Goal: Obtain resource: Download file/media

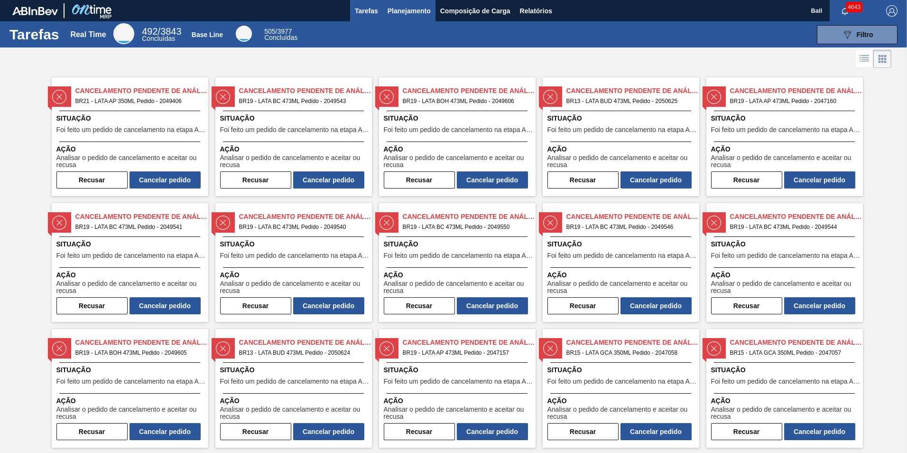
click at [406, 13] on span "Planejamento" at bounding box center [409, 10] width 43 height 11
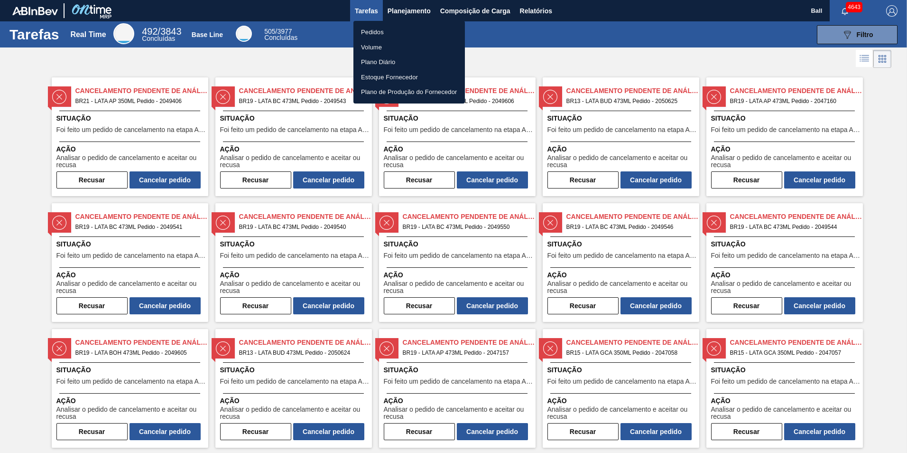
click at [416, 7] on div at bounding box center [453, 226] width 907 height 453
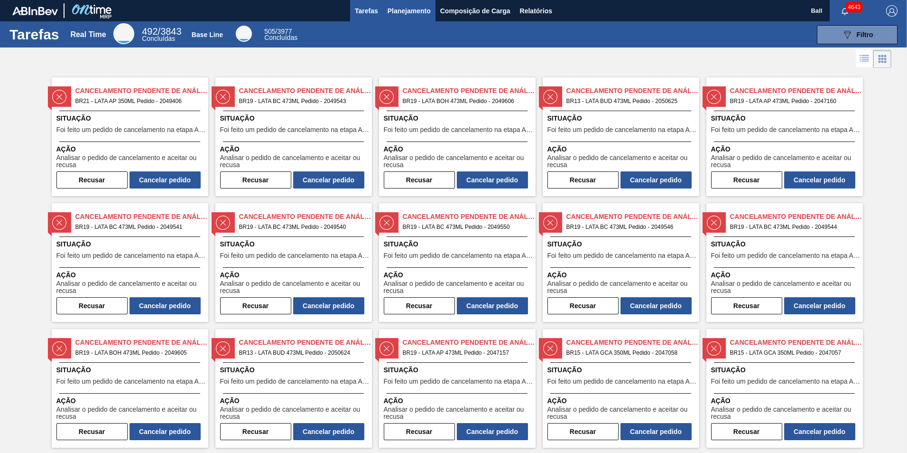
click at [405, 13] on span "Planejamento" at bounding box center [409, 10] width 43 height 11
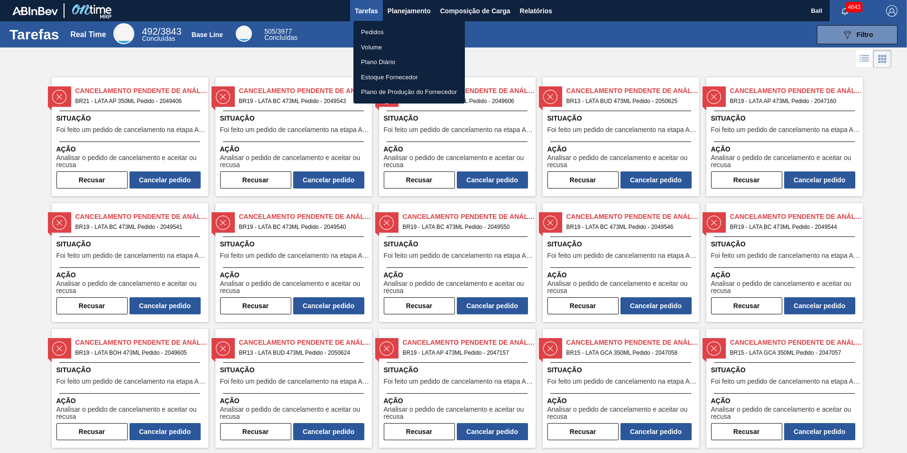
click at [538, 10] on div at bounding box center [453, 226] width 907 height 453
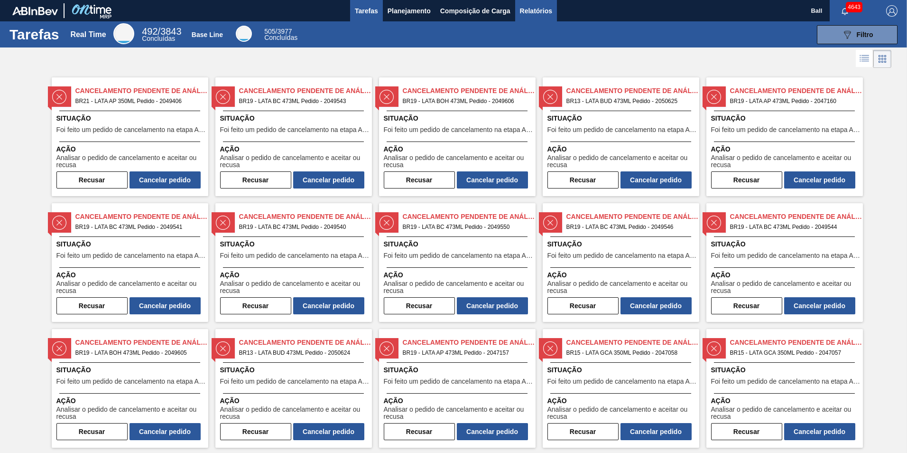
click at [529, 11] on span "Relatórios" at bounding box center [536, 10] width 32 height 11
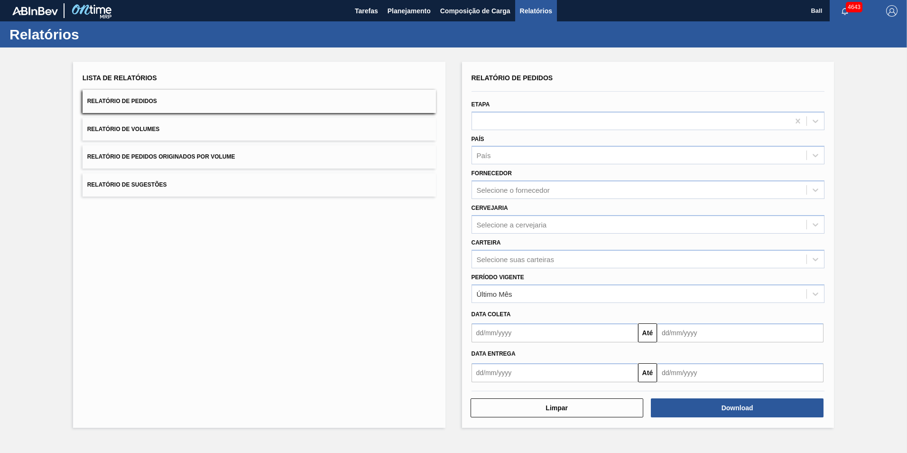
click at [151, 130] on span "Relatório de Volumes" at bounding box center [123, 129] width 72 height 7
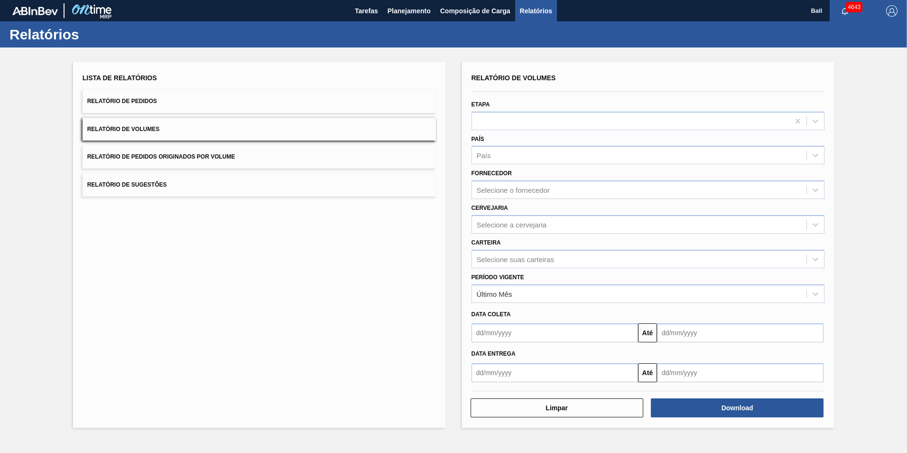
click at [179, 97] on button "Relatório de Pedidos" at bounding box center [259, 101] width 353 height 23
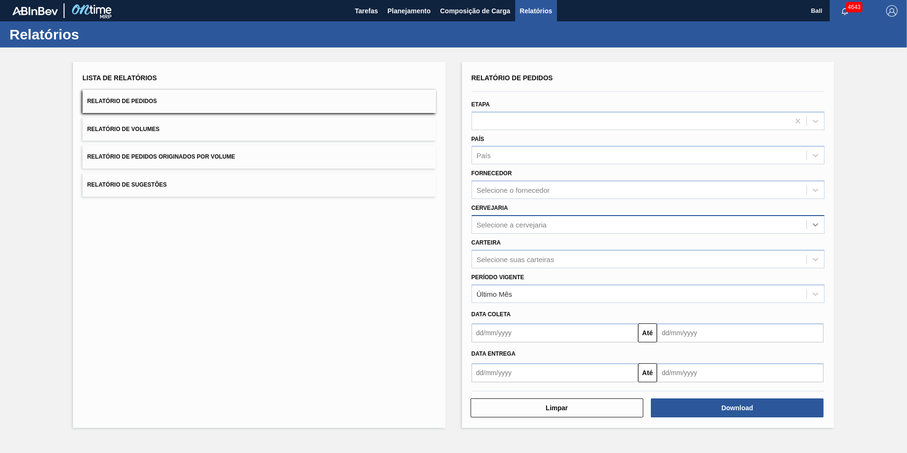
click at [815, 224] on icon at bounding box center [815, 224] width 9 height 9
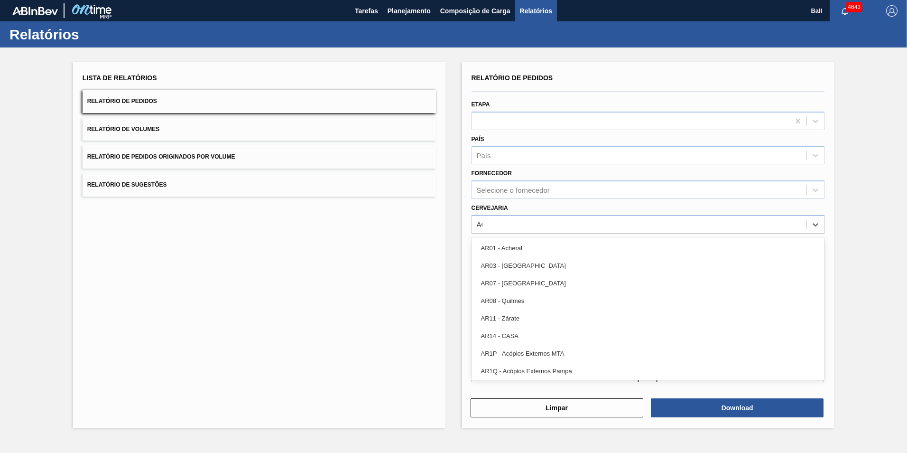
type input "AGU"
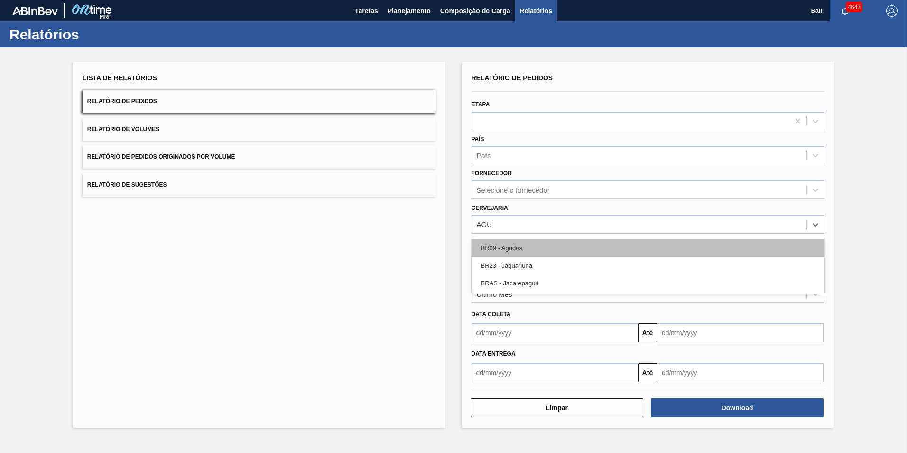
click at [504, 252] on div "BR09 - Agudos" at bounding box center [648, 248] width 353 height 18
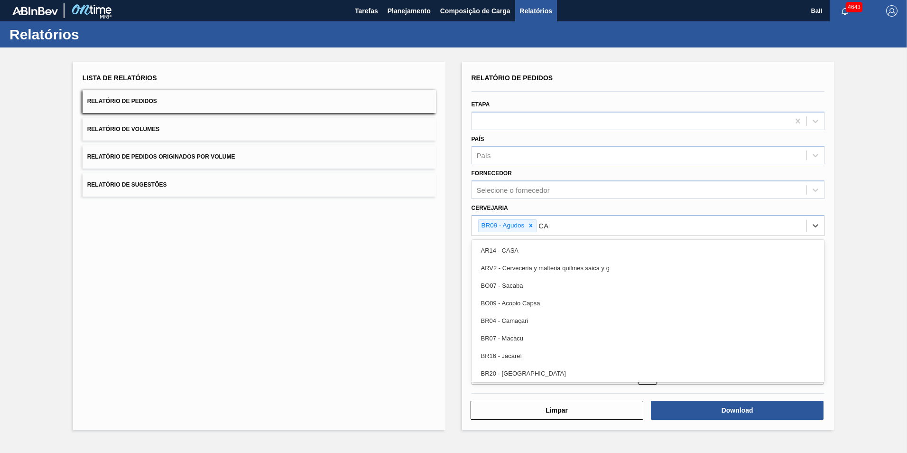
type input "CAMA"
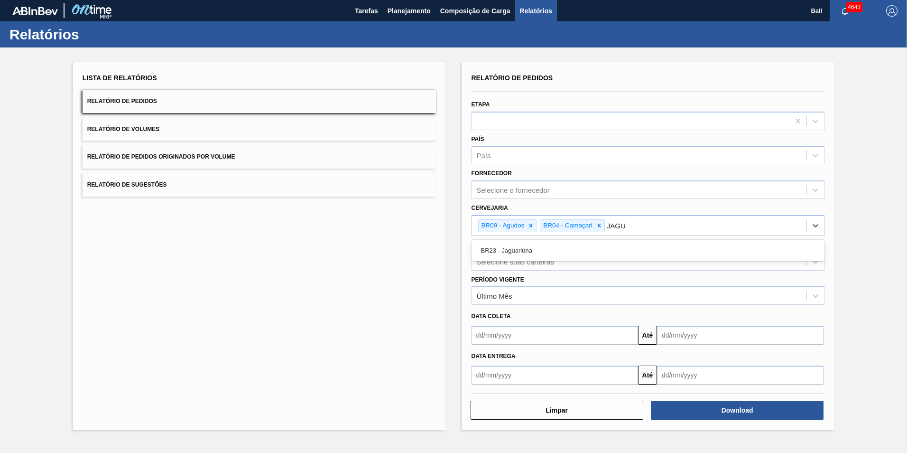
type input "JAGUA"
drag, startPoint x: 672, startPoint y: 226, endPoint x: 667, endPoint y: 224, distance: 5.1
click at [672, 226] on icon at bounding box center [671, 225] width 3 height 3
click at [598, 223] on icon at bounding box center [599, 225] width 7 height 7
click at [536, 225] on div at bounding box center [531, 226] width 10 height 12
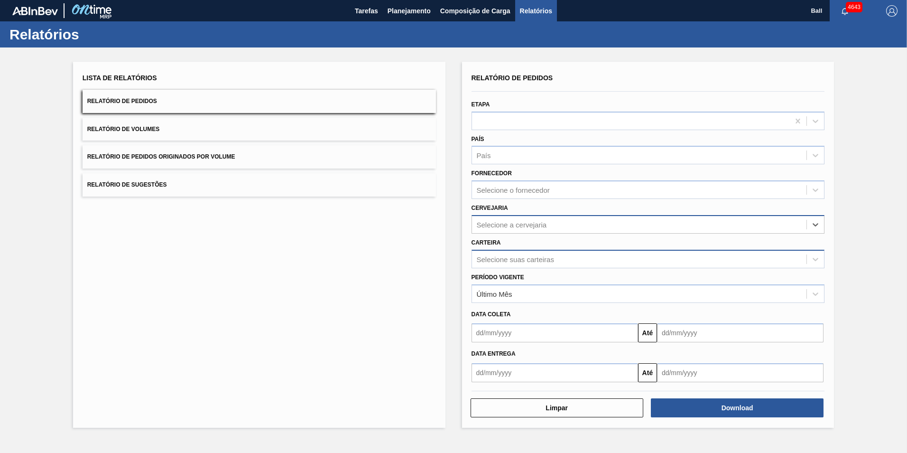
click at [732, 264] on div "Selecione suas carteiras" at bounding box center [639, 259] width 335 height 14
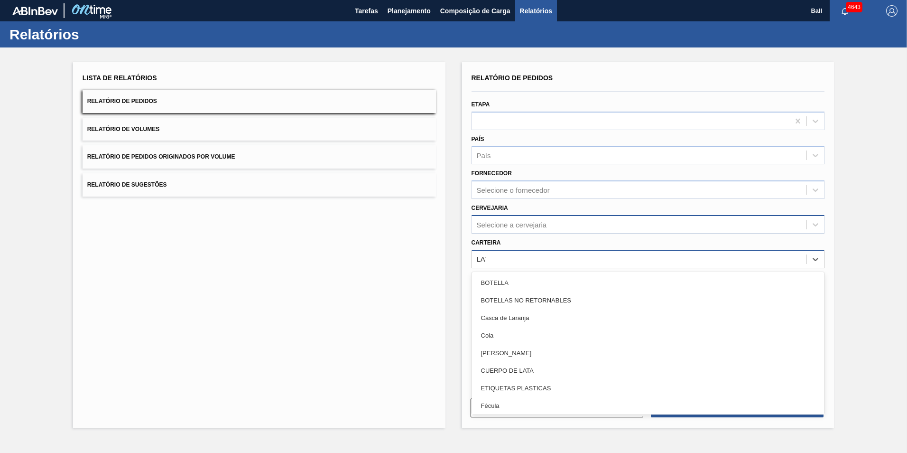
type input "LATA"
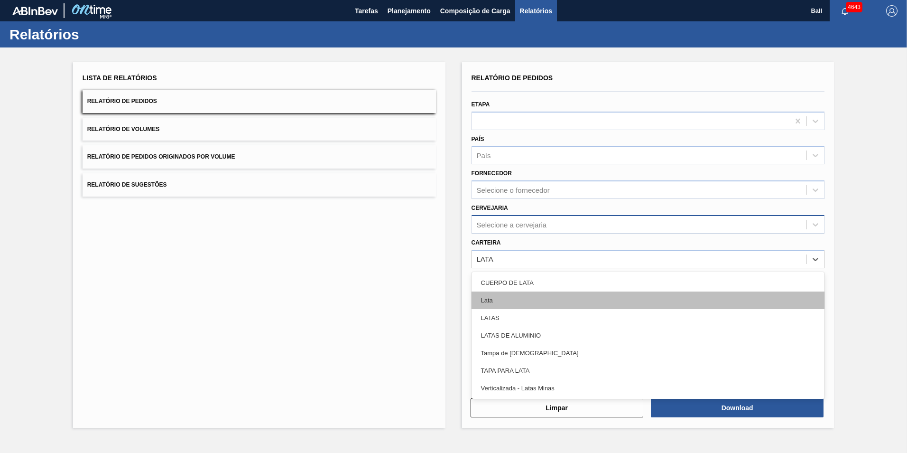
click at [524, 301] on div "Lata" at bounding box center [648, 300] width 353 height 18
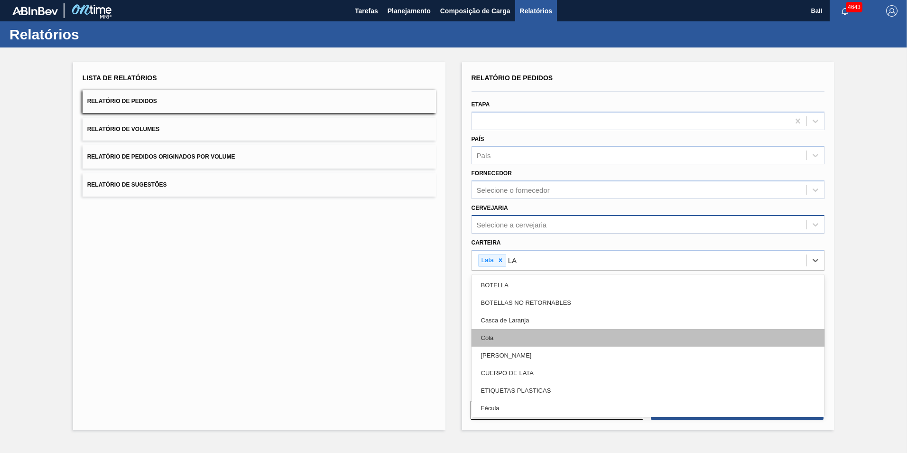
type input "L"
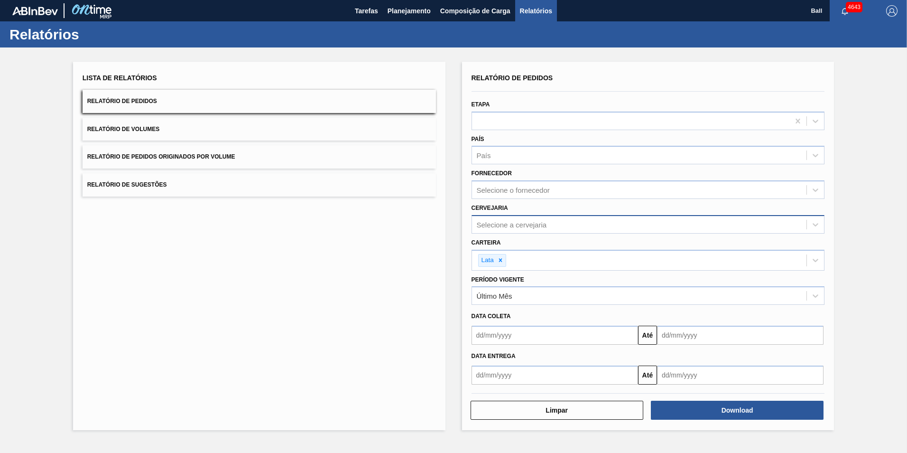
click at [858, 257] on div "Lista de Relatórios Relatório de Pedidos Relatório de Volumes Relatório de Pedi…" at bounding box center [453, 244] width 907 height 394
click at [818, 118] on icon at bounding box center [815, 120] width 9 height 9
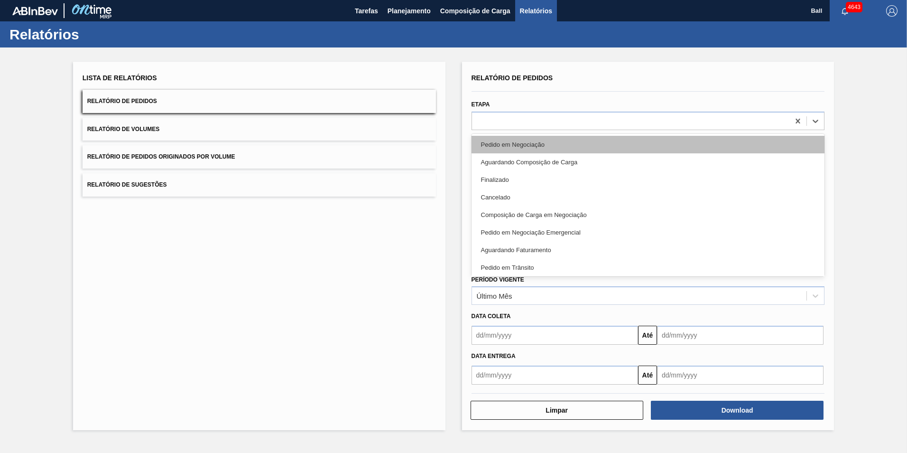
click at [537, 143] on div "Pedido em Negociação" at bounding box center [648, 145] width 353 height 18
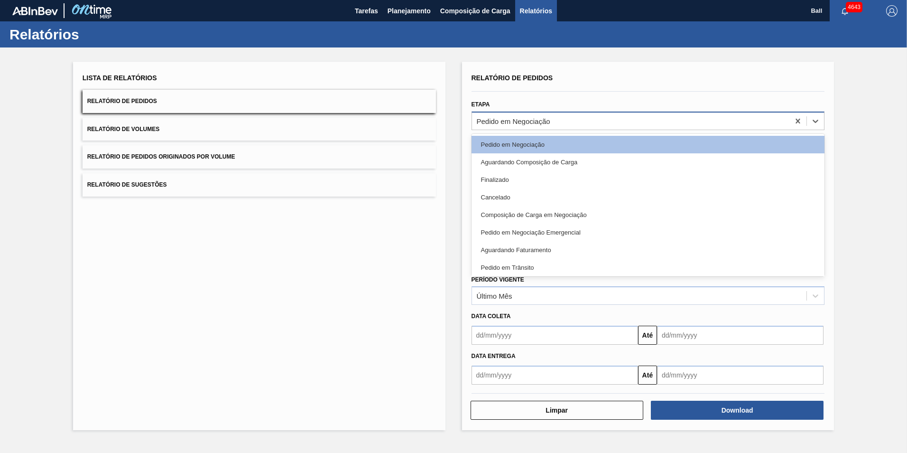
click at [575, 122] on div "Pedido em Negociação" at bounding box center [631, 121] width 318 height 14
click at [797, 117] on icon at bounding box center [797, 120] width 9 height 9
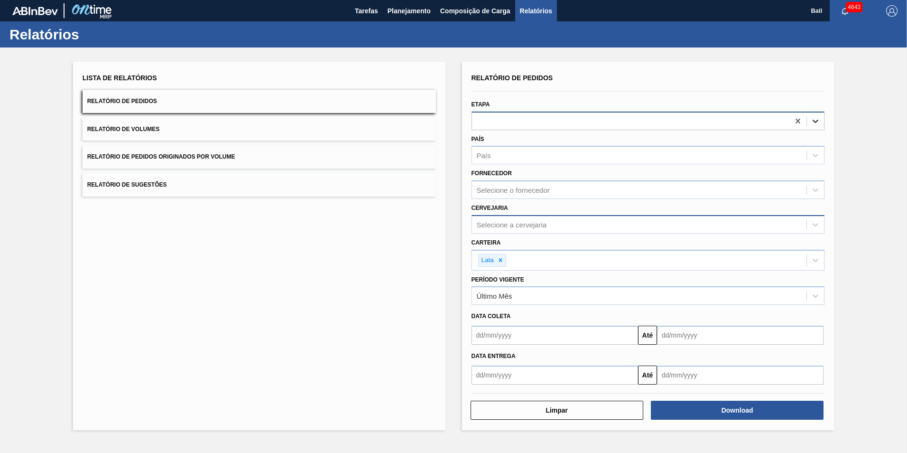
click at [818, 123] on icon at bounding box center [815, 120] width 9 height 9
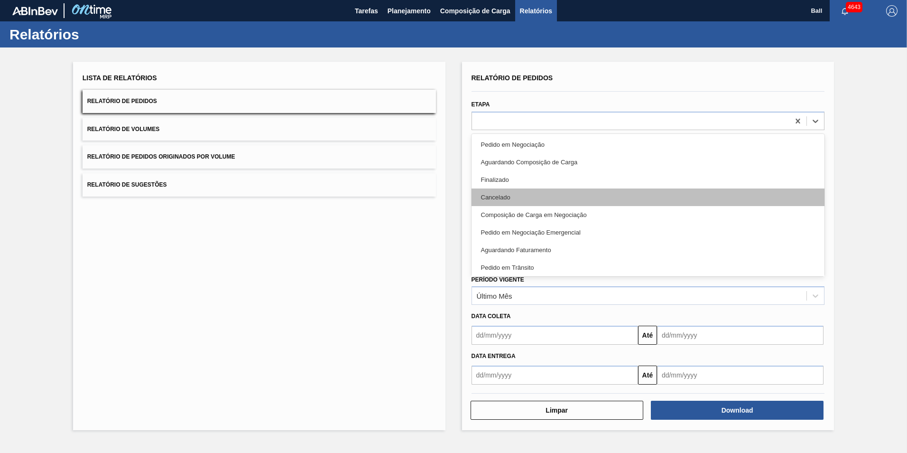
drag, startPoint x: 824, startPoint y: 171, endPoint x: 821, endPoint y: 195, distance: 24.9
click at [821, 195] on div "Pedido em Negociação Aguardando Composição de Carga Finalizado Cancelado Compos…" at bounding box center [648, 205] width 353 height 142
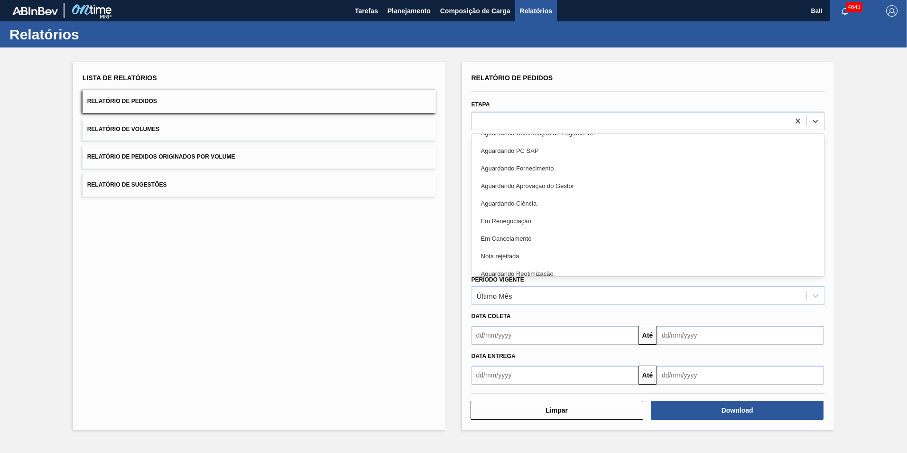
scroll to position [213, 0]
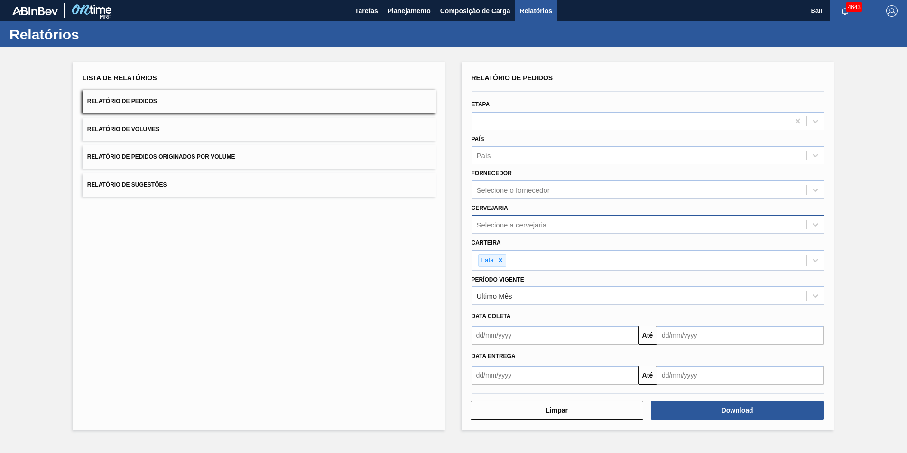
click at [845, 201] on div "Lista de Relatórios Relatório de Pedidos Relatório de Volumes Relatório de Pedi…" at bounding box center [453, 244] width 907 height 394
click at [731, 411] on button "Download" at bounding box center [737, 409] width 173 height 19
click at [139, 128] on span "Relatório de Volumes" at bounding box center [123, 129] width 72 height 7
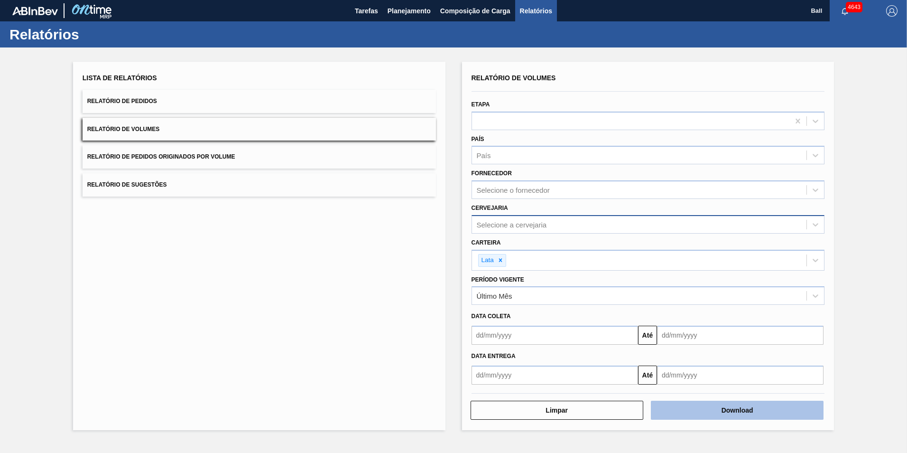
click at [749, 408] on button "Download" at bounding box center [737, 409] width 173 height 19
click at [144, 185] on span "Relatório de Sugestões" at bounding box center [127, 184] width 80 height 7
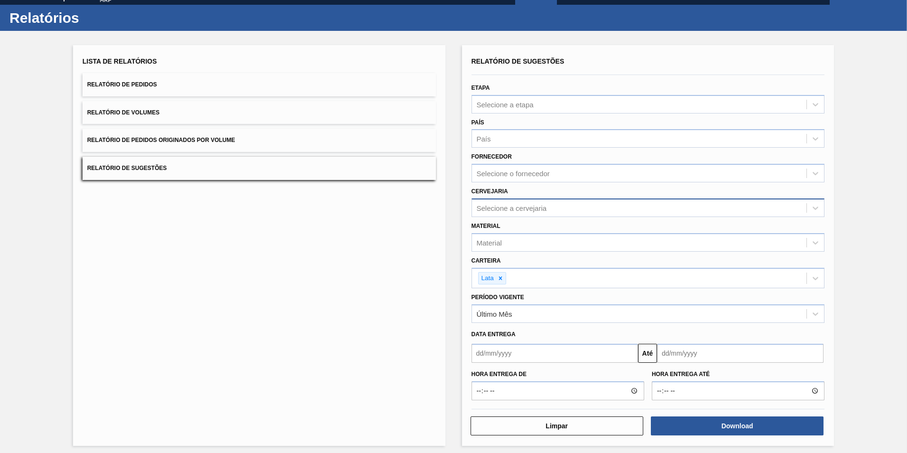
scroll to position [21, 0]
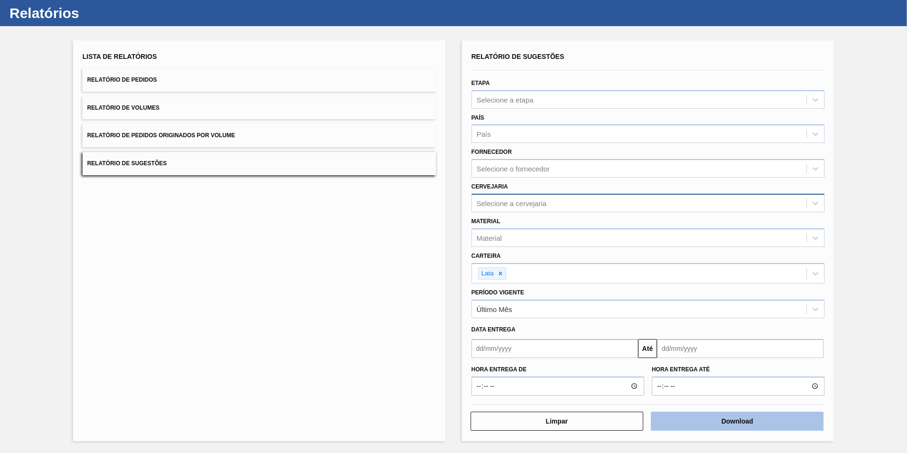
click at [746, 426] on button "Download" at bounding box center [737, 420] width 173 height 19
click at [700, 417] on button "Download" at bounding box center [737, 420] width 173 height 19
click at [176, 134] on span "Relatório de Pedidos Originados por Volume" at bounding box center [161, 135] width 148 height 7
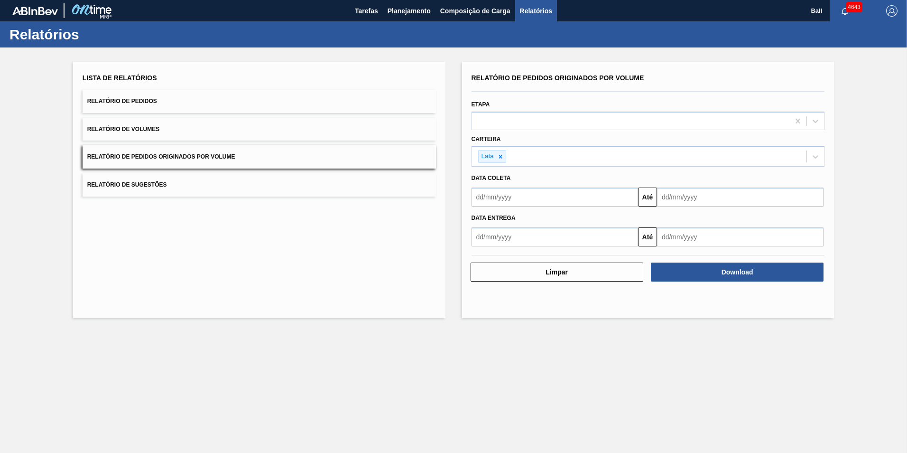
click at [126, 132] on button "Relatório de Volumes" at bounding box center [259, 129] width 353 height 23
